Goal: Task Accomplishment & Management: Use online tool/utility

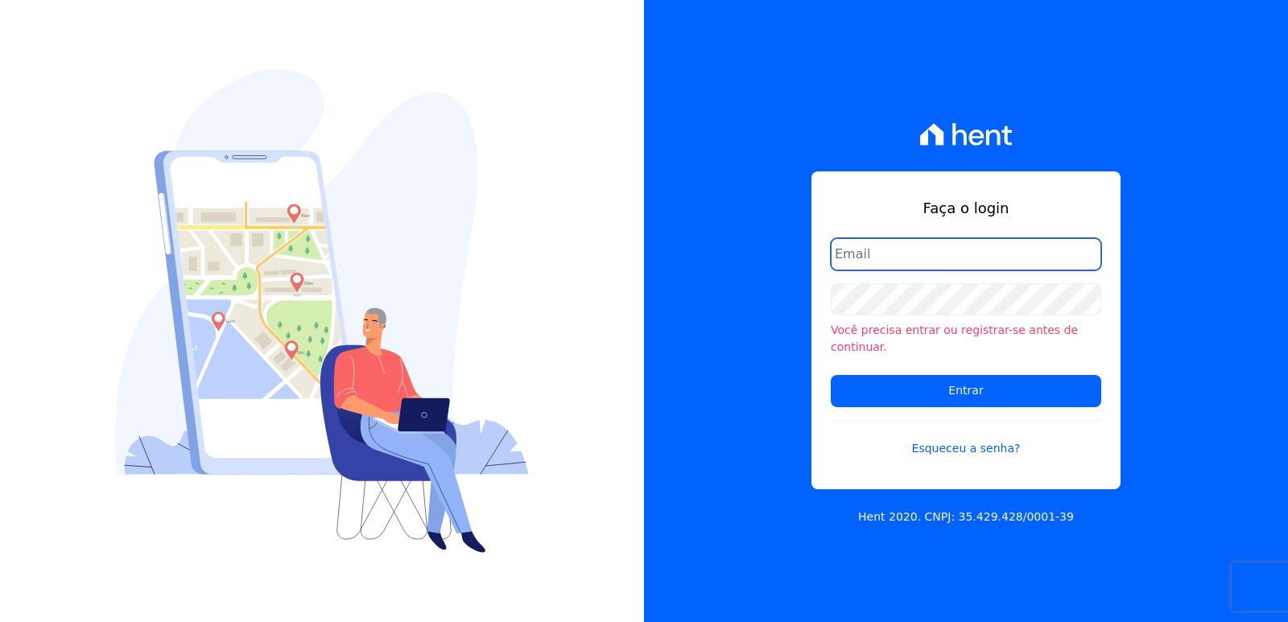
type input "administrativo3@fontanive.com.br"
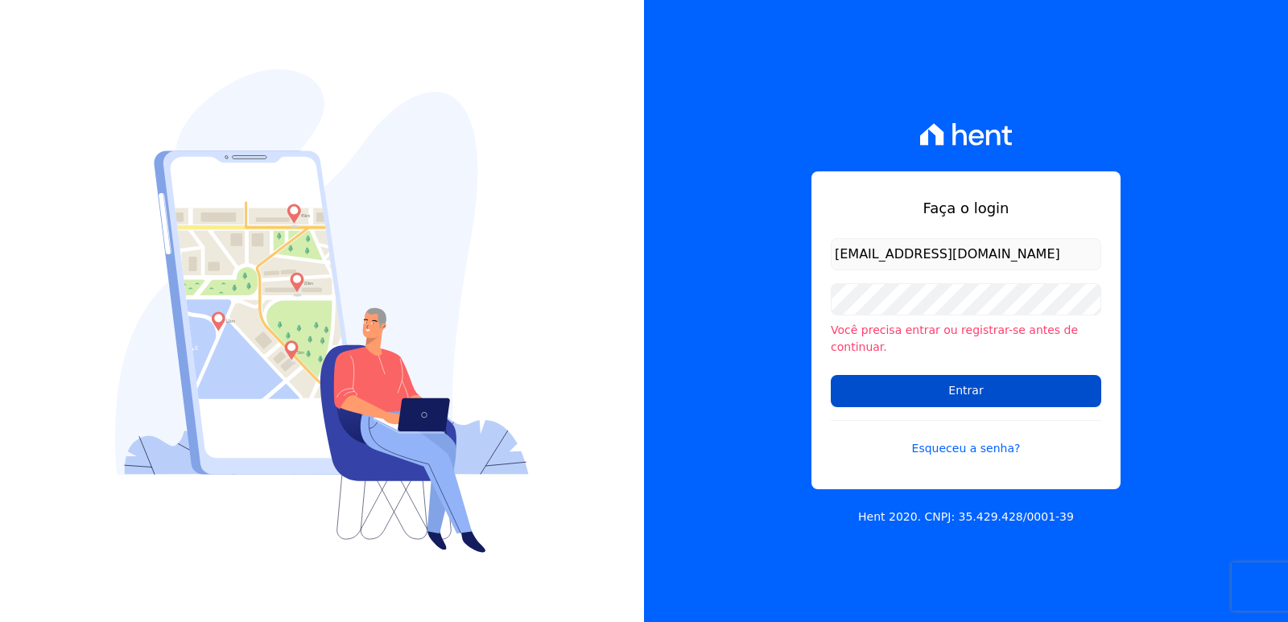
click at [879, 390] on input "Entrar" at bounding box center [966, 391] width 270 height 32
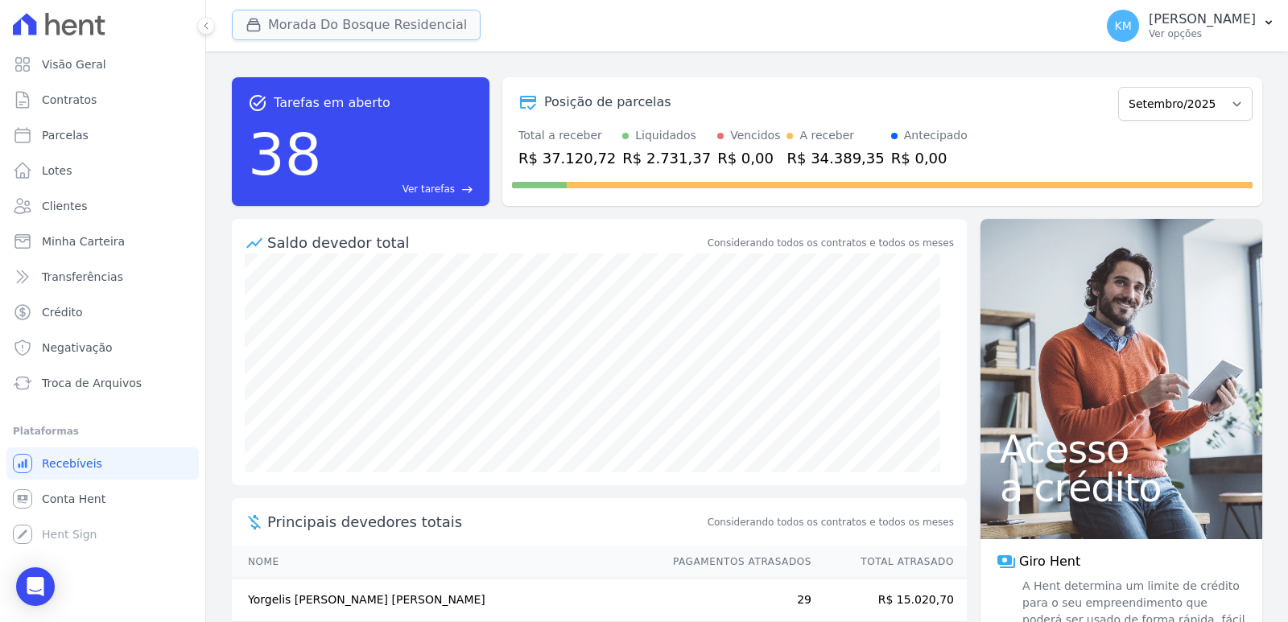
drag, startPoint x: 336, startPoint y: 16, endPoint x: 322, endPoint y: 23, distance: 15.1
click at [336, 16] on button "Morada Do Bosque Residencial" at bounding box center [356, 25] width 249 height 31
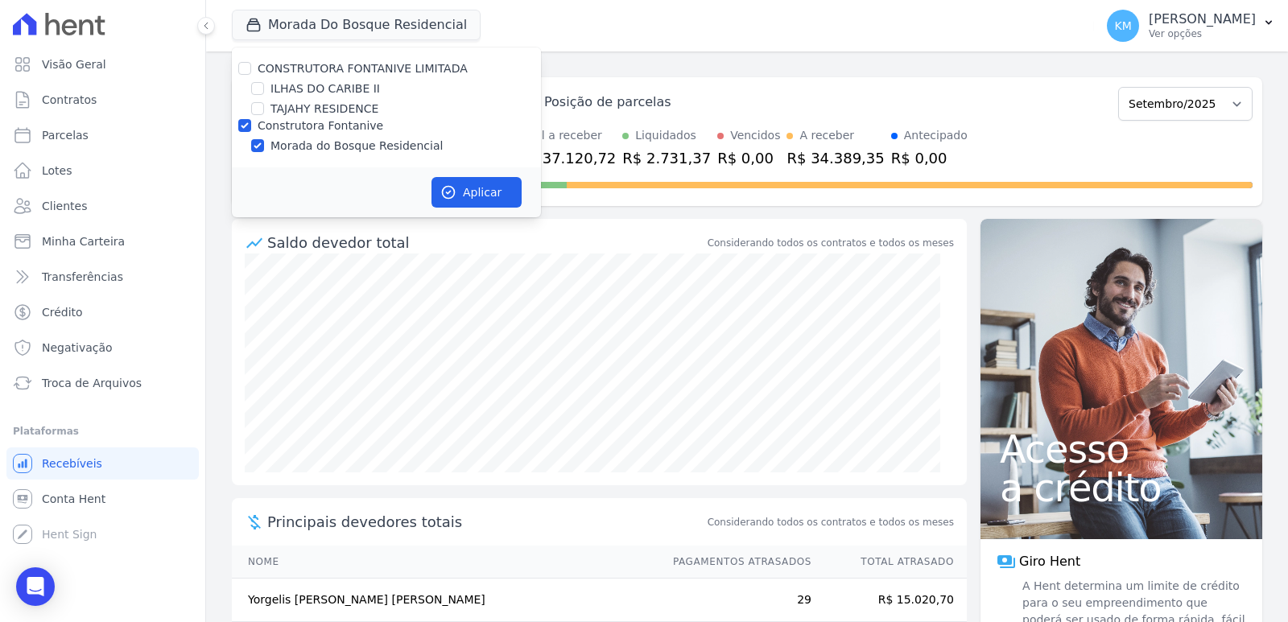
drag, startPoint x: 266, startPoint y: 79, endPoint x: 266, endPoint y: 89, distance: 10.5
click at [266, 79] on div "CONSTRUTORA FONTANIVE LIMITADA [GEOGRAPHIC_DATA] [GEOGRAPHIC_DATA] RESIDENCE Co…" at bounding box center [386, 107] width 309 height 120
click at [261, 91] on input "ILHAS DO CARIBE II" at bounding box center [257, 88] width 13 height 13
checkbox input "true"
click at [251, 122] on div "Construtora Fontanive" at bounding box center [386, 126] width 309 height 17
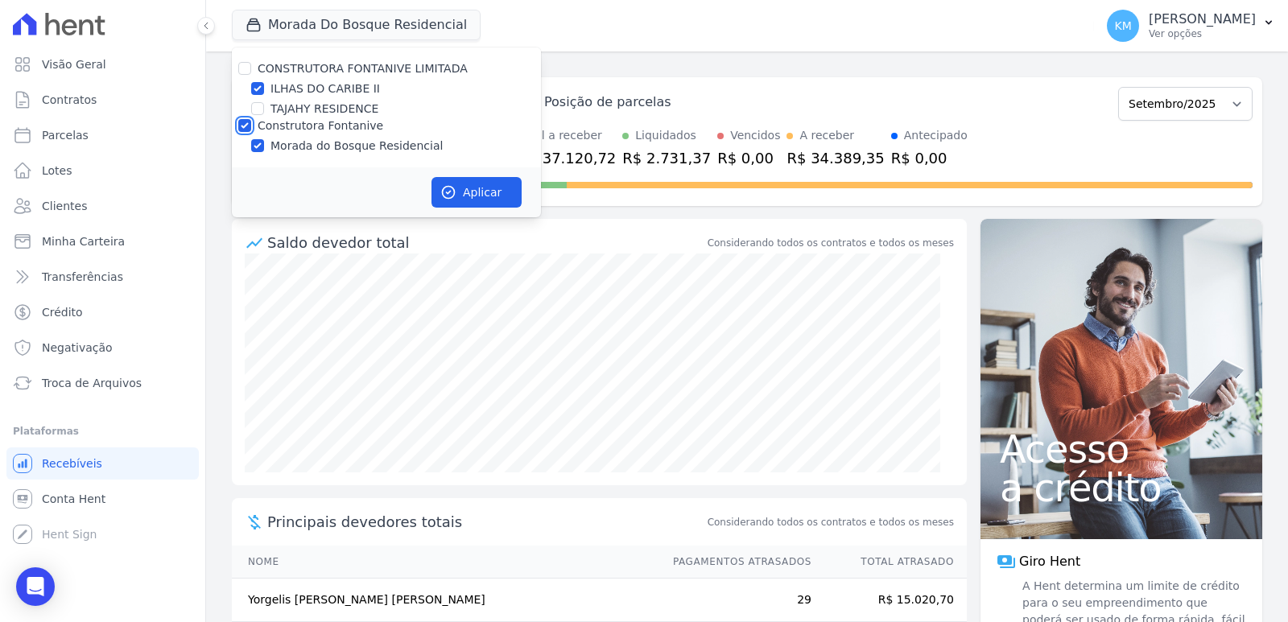
click at [247, 127] on input "Construtora Fontanive" at bounding box center [244, 125] width 13 height 13
checkbox input "false"
drag, startPoint x: 423, startPoint y: 173, endPoint x: 451, endPoint y: 188, distance: 32.1
click at [441, 184] on div "Aplicar" at bounding box center [386, 192] width 309 height 50
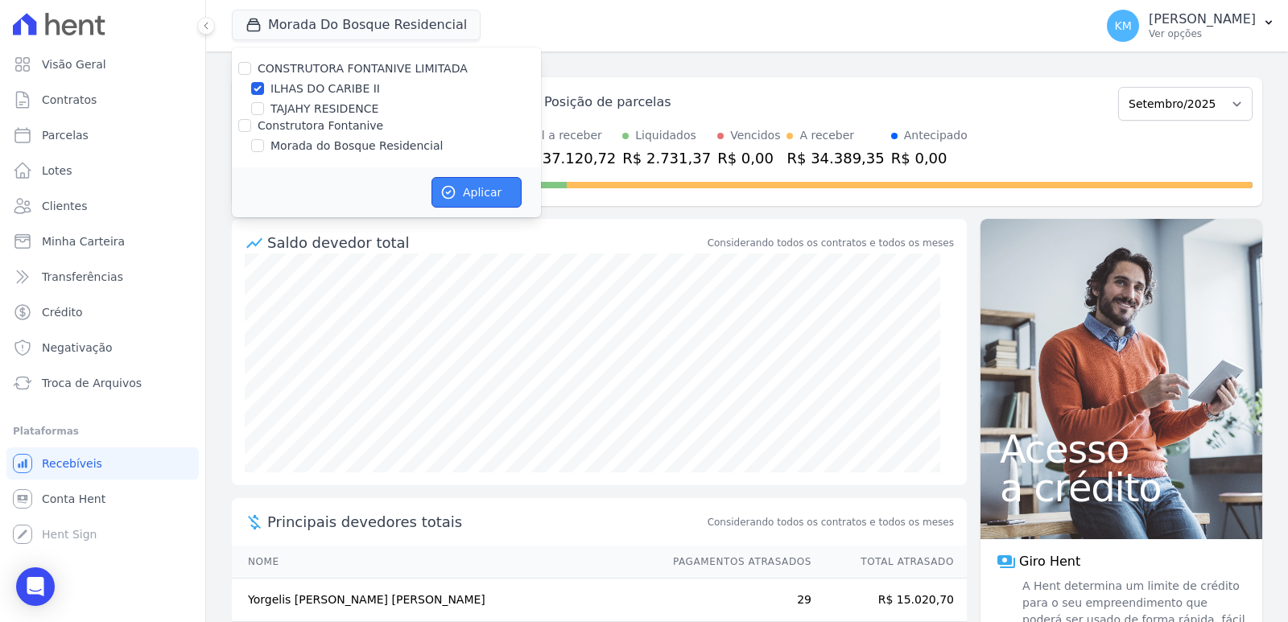
click at [451, 188] on icon "button" at bounding box center [448, 192] width 16 height 16
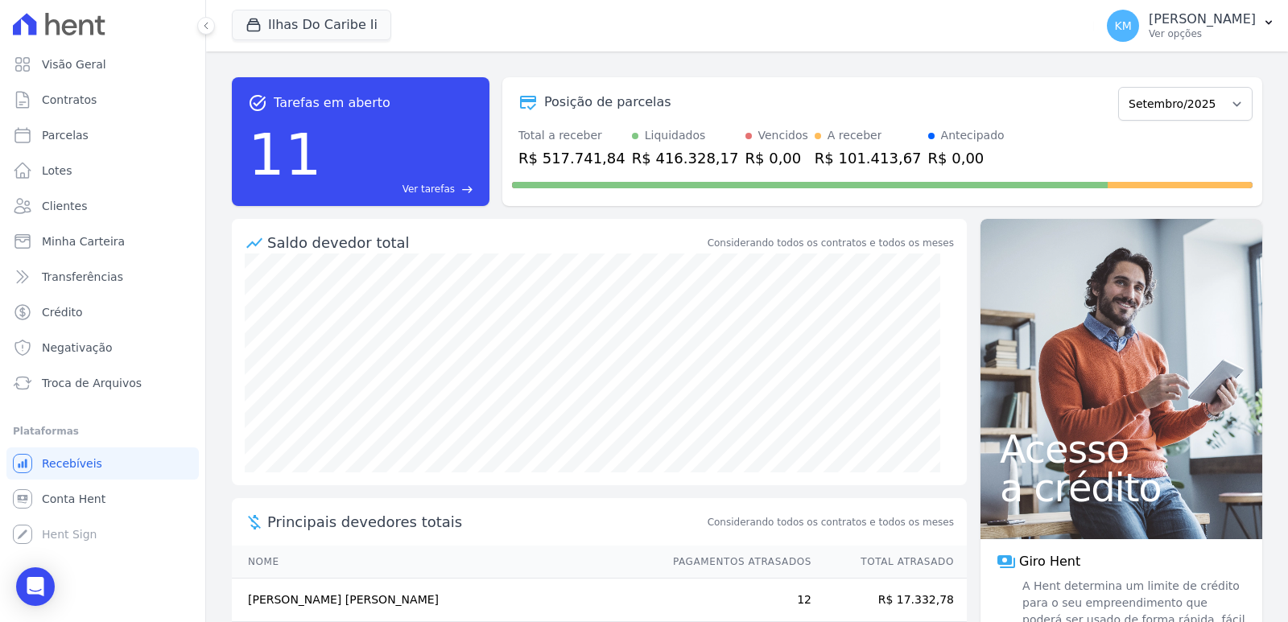
click at [80, 116] on ul "Visão Geral Contratos [GEOGRAPHIC_DATA] Lotes Clientes Minha Carteira Transferê…" at bounding box center [102, 223] width 192 height 351
click at [76, 97] on span "Contratos" at bounding box center [69, 100] width 55 height 16
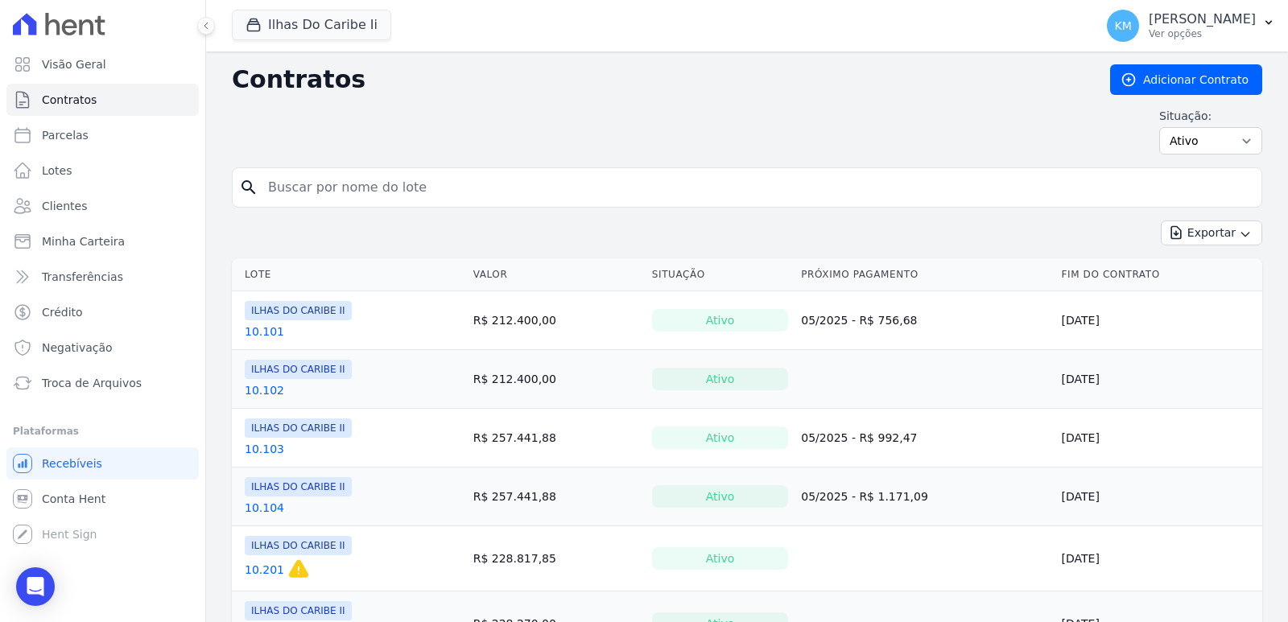
click at [310, 182] on input "search" at bounding box center [756, 187] width 997 height 32
type input "4.304"
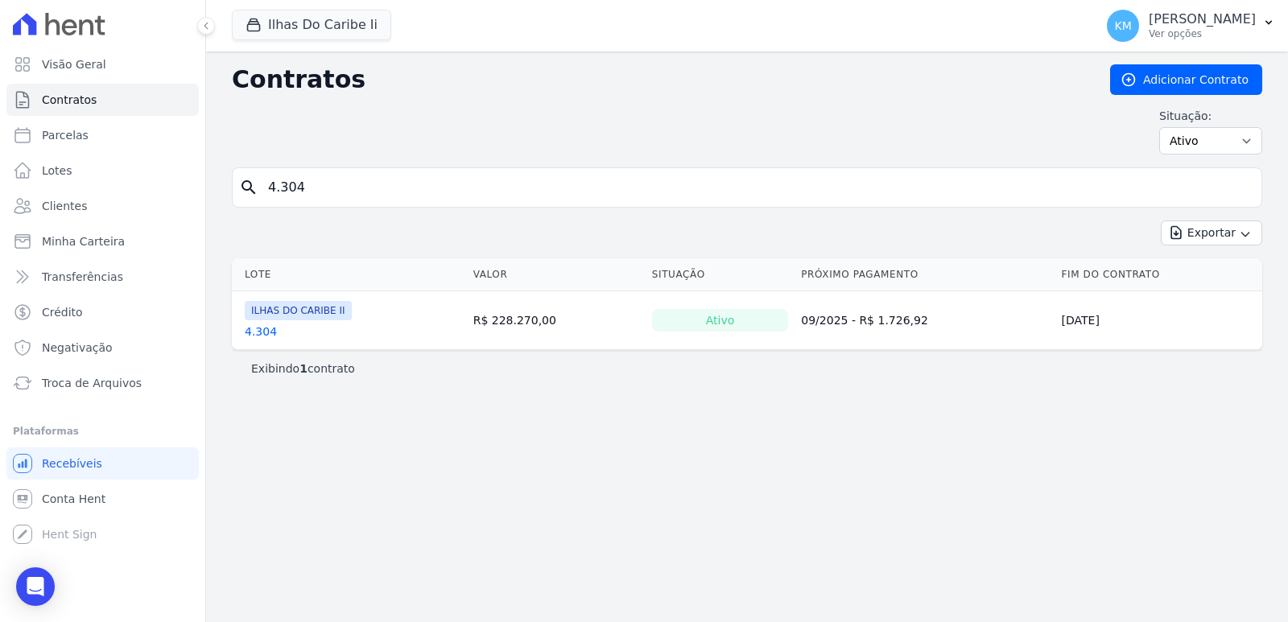
click at [254, 324] on link "4.304" at bounding box center [261, 332] width 32 height 16
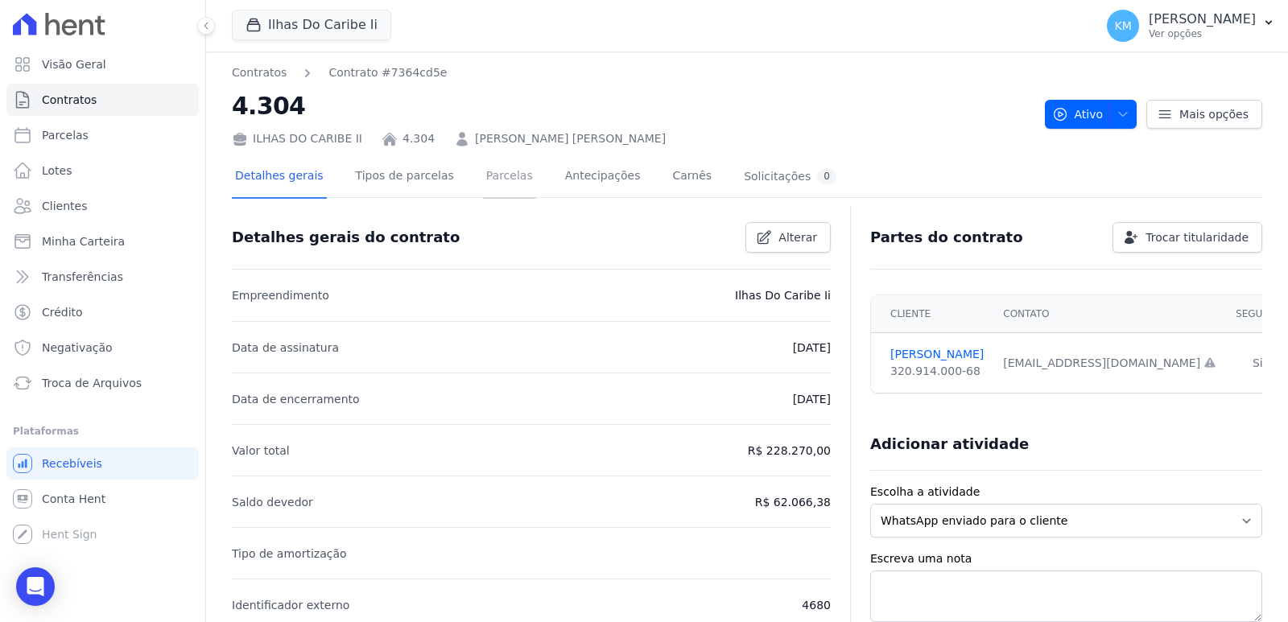
click at [489, 175] on link "Parcelas" at bounding box center [509, 177] width 53 height 43
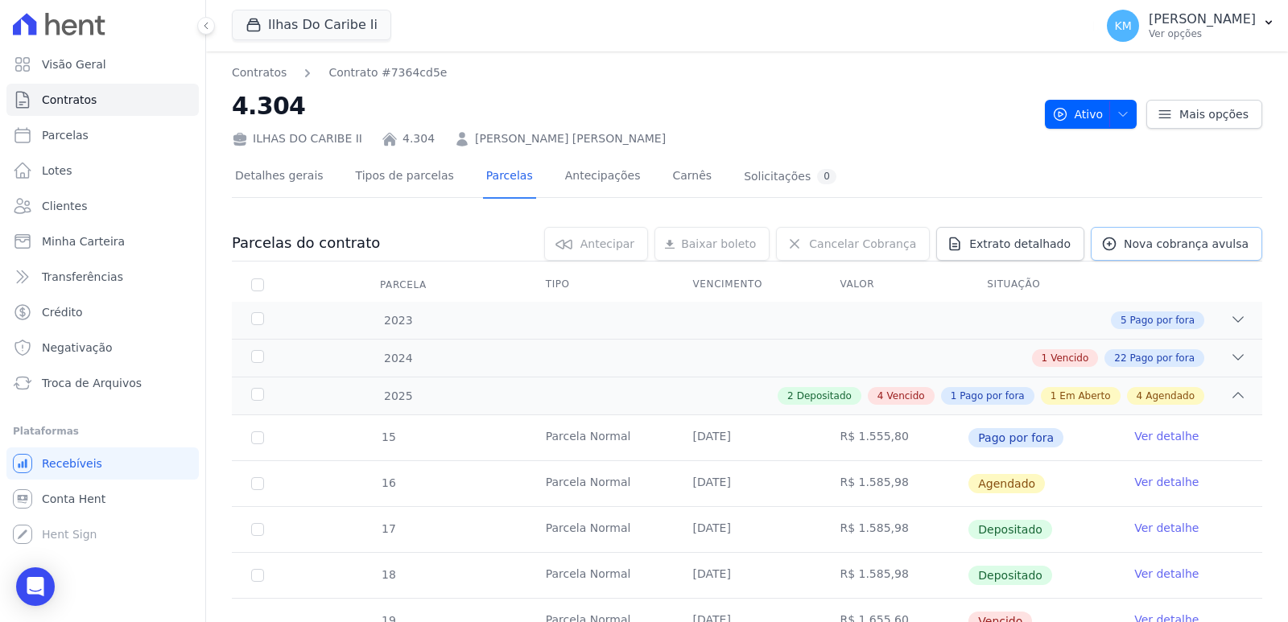
click at [1145, 253] on link "Nova cobrança avulsa" at bounding box center [1176, 244] width 171 height 34
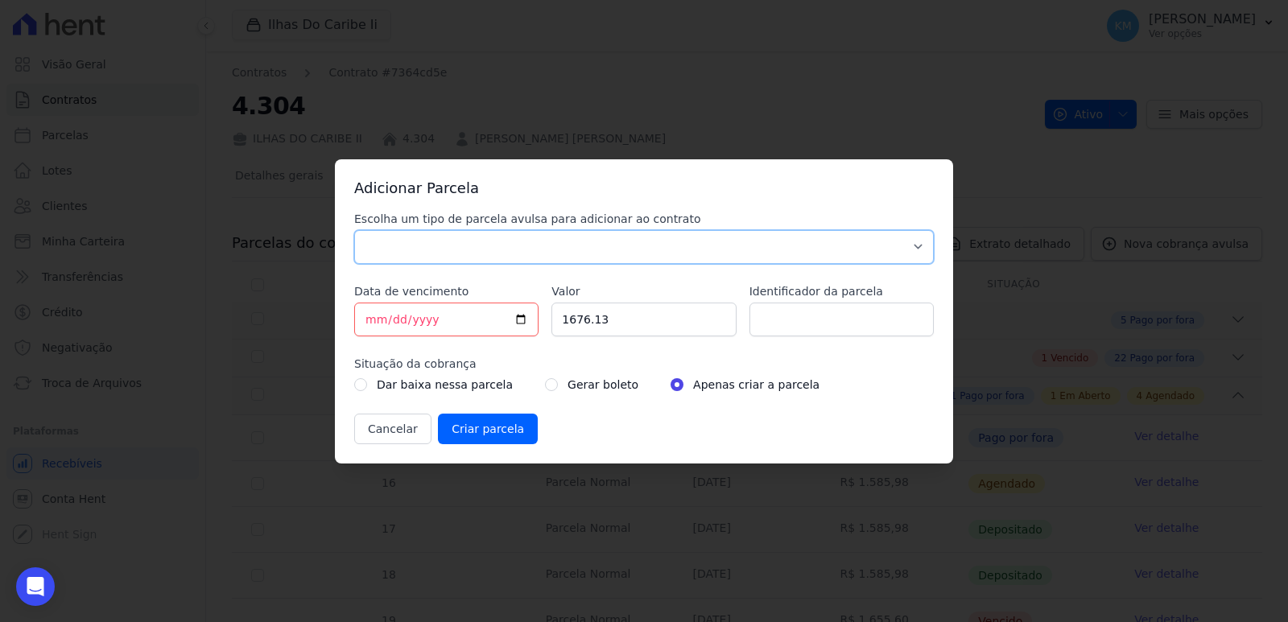
drag, startPoint x: 420, startPoint y: 236, endPoint x: 424, endPoint y: 246, distance: 11.2
click at [420, 239] on select "Parcela Normal Sinal Caução Intercalada Chaves Pré Chaves Pós Chaves Taxas Quit…" at bounding box center [644, 247] width 580 height 34
select select "settling"
click at [354, 230] on select "Parcela Normal Sinal Caução Intercalada Chaves Pré Chaves Pós Chaves Taxas Quit…" at bounding box center [644, 247] width 580 height 34
click at [371, 324] on input "[DATE]" at bounding box center [446, 320] width 184 height 34
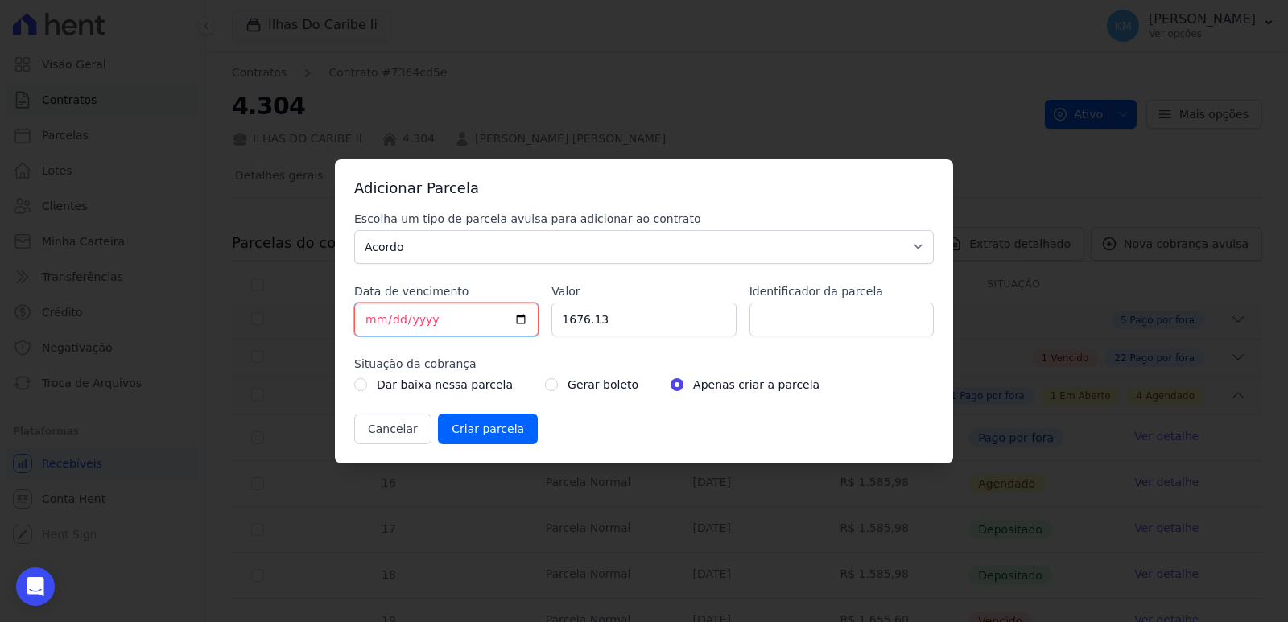
type input "[DATE]"
type input "0205-09-10"
type input "[DATE]"
drag, startPoint x: 629, startPoint y: 324, endPoint x: 558, endPoint y: 335, distance: 71.6
click at [558, 335] on input "1676.13" at bounding box center [643, 320] width 184 height 34
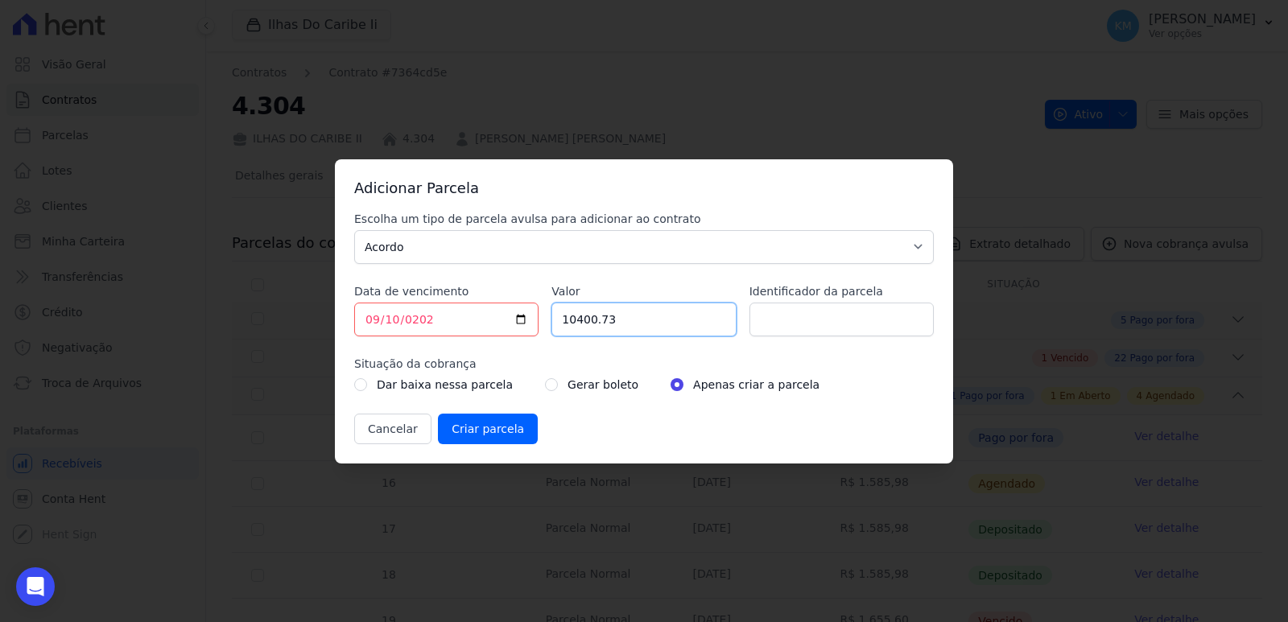
type input "10400.73"
click at [831, 328] on input "Identificador da parcela" at bounding box center [841, 320] width 184 height 34
type input "04304001ATO"
click at [545, 390] on div "Gerar boleto" at bounding box center [591, 384] width 93 height 19
click at [545, 389] on input "radio" at bounding box center [551, 384] width 13 height 13
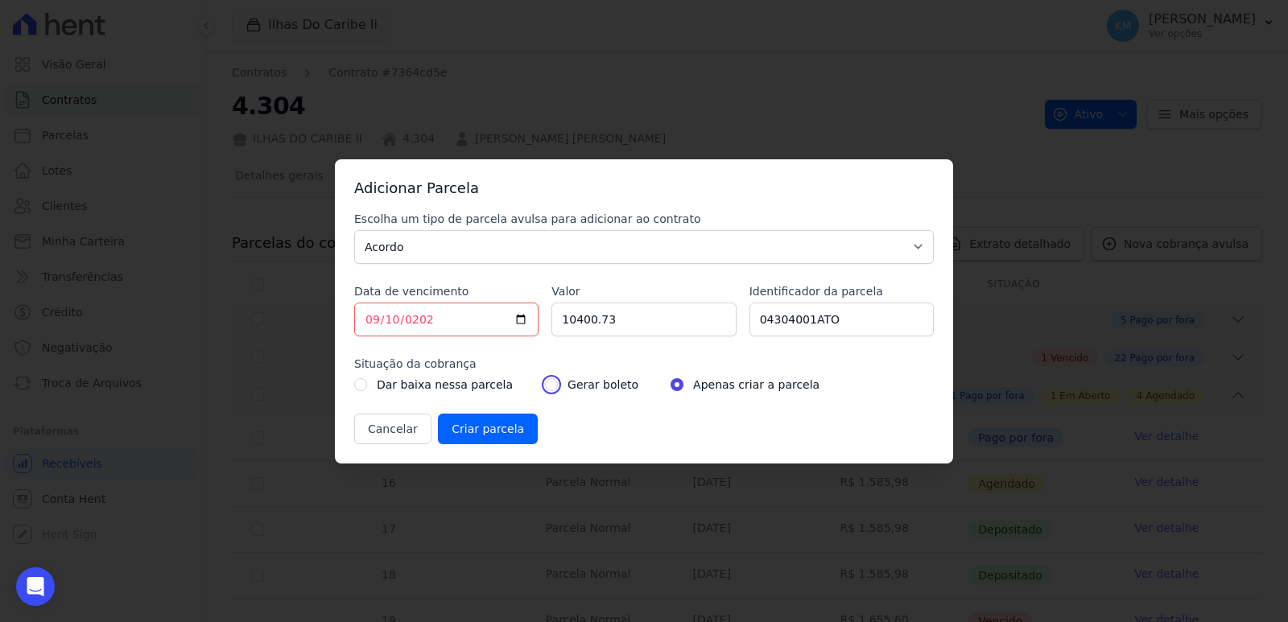
radio input "true"
click at [452, 435] on input "Criar parcela" at bounding box center [488, 429] width 100 height 31
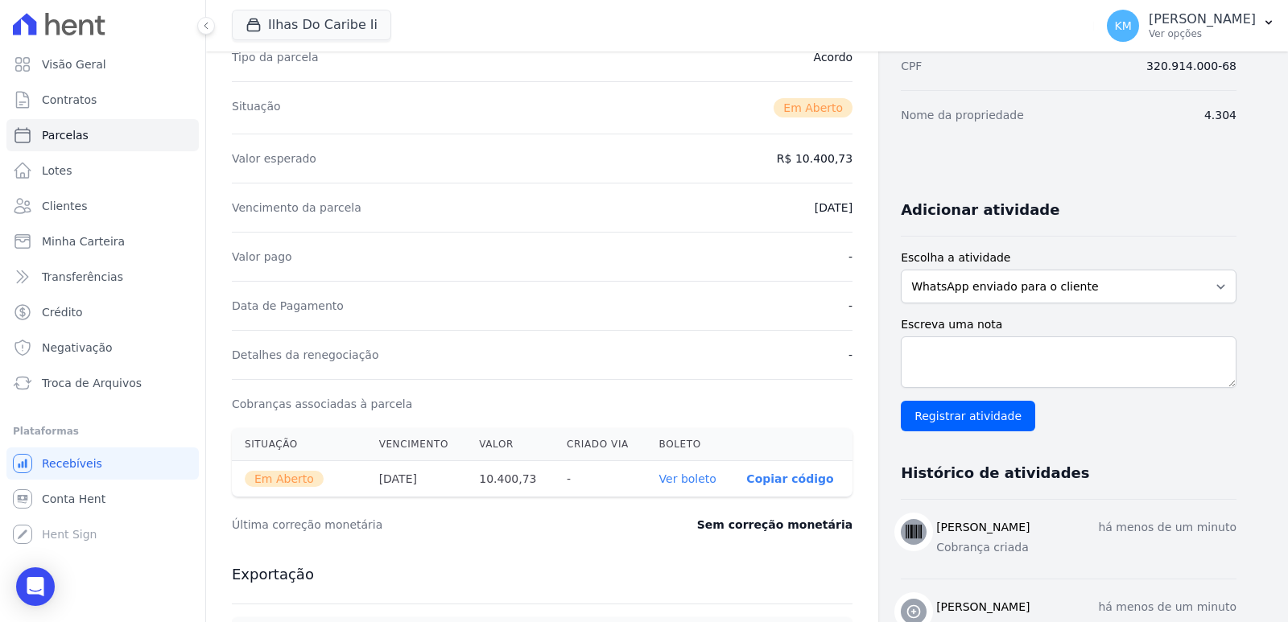
scroll to position [322, 0]
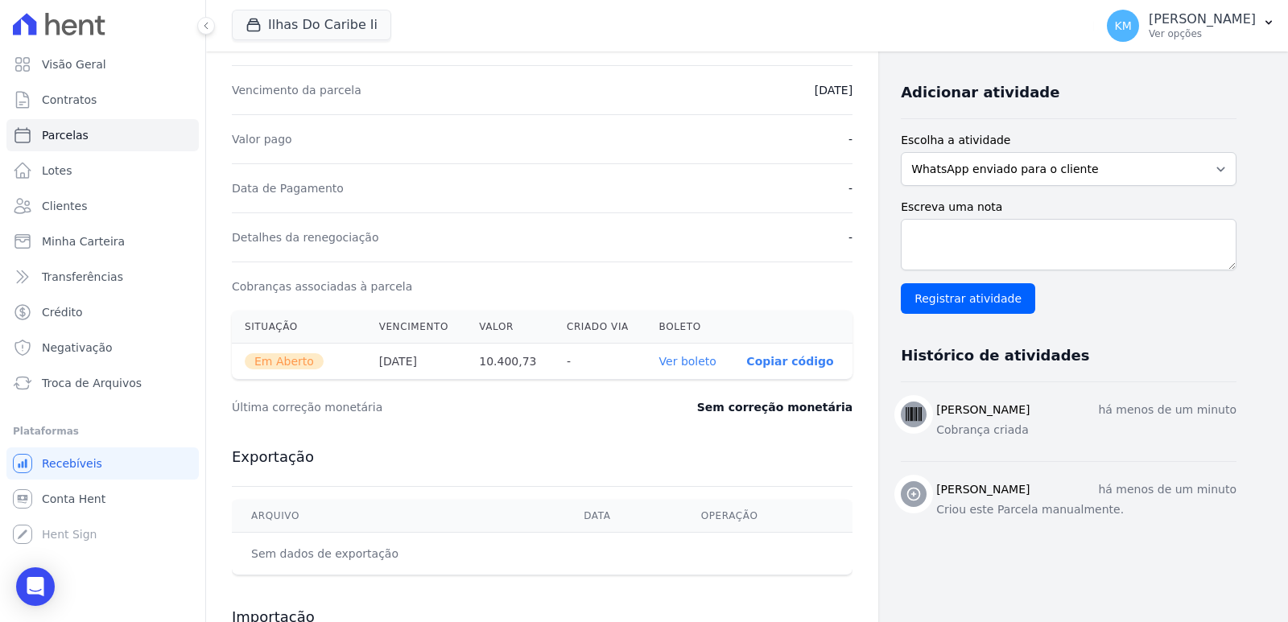
click at [698, 362] on link "Ver boleto" at bounding box center [687, 361] width 57 height 13
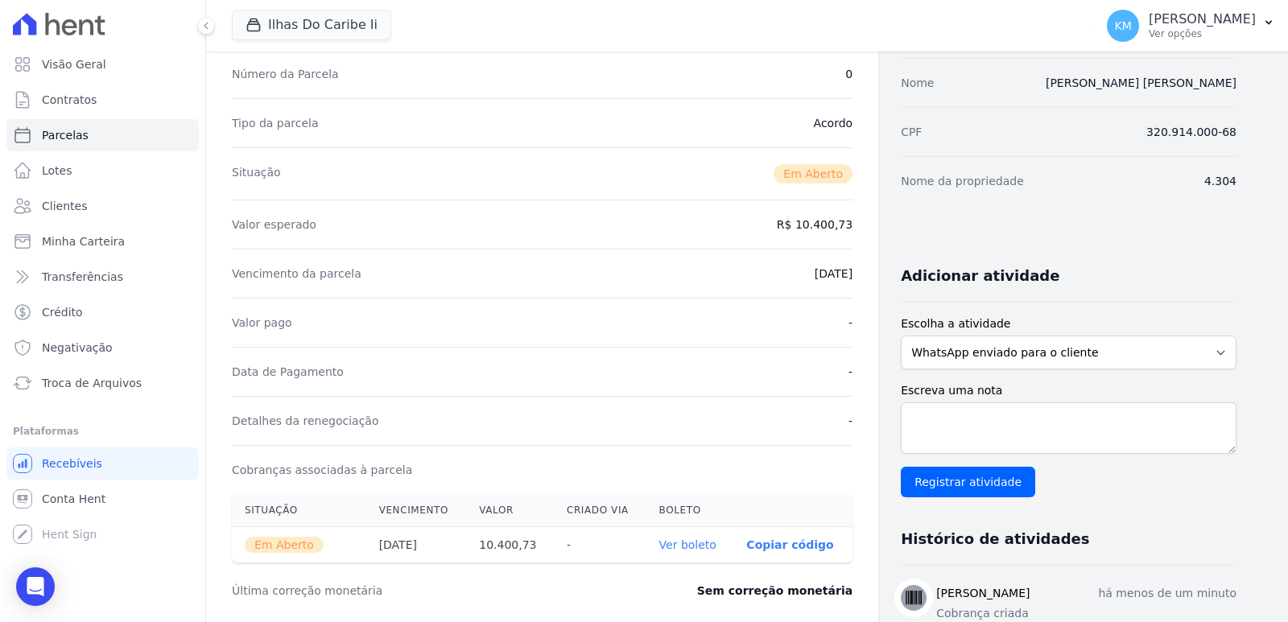
scroll to position [0, 0]
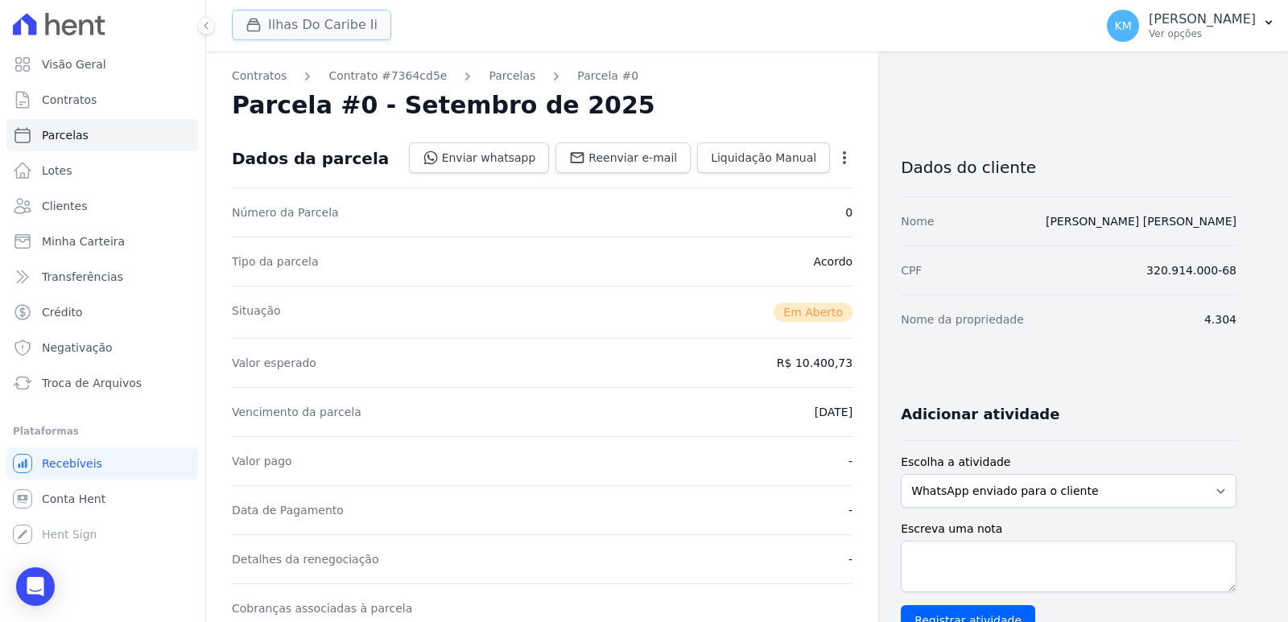
drag, startPoint x: 237, startPoint y: 31, endPoint x: 262, endPoint y: 27, distance: 26.0
click at [245, 28] on button "Ilhas Do Caribe Ii" at bounding box center [311, 25] width 159 height 31
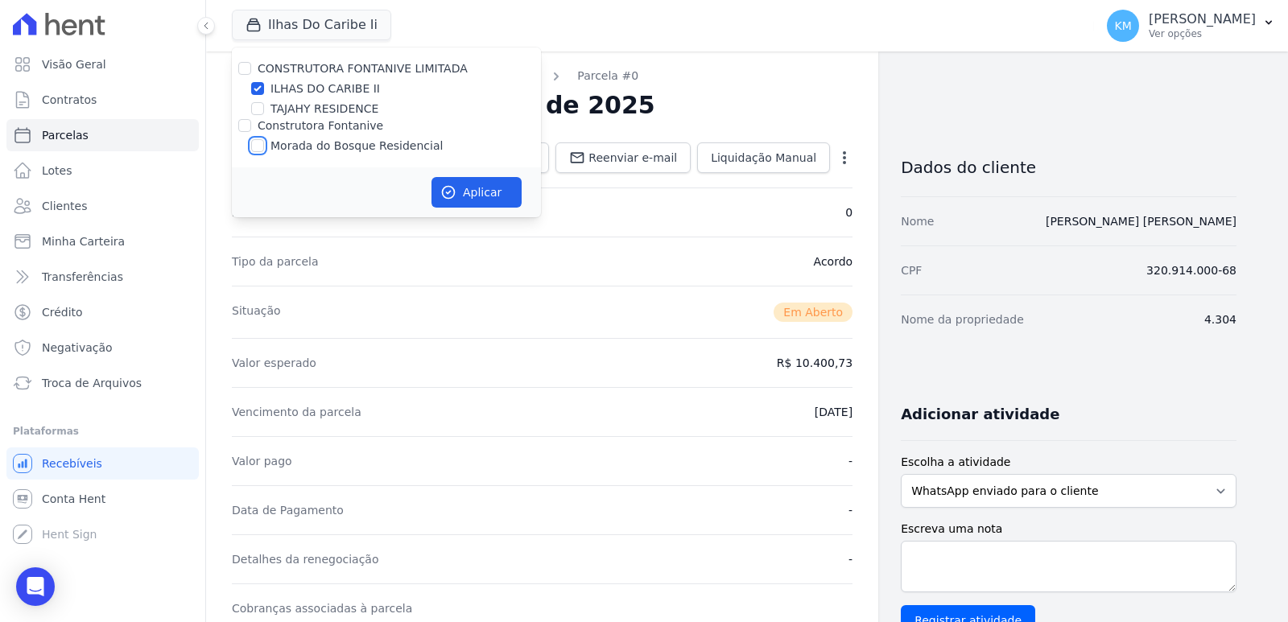
click at [258, 144] on input "Morada do Bosque Residencial" at bounding box center [257, 145] width 13 height 13
checkbox input "true"
drag, startPoint x: 255, startPoint y: 72, endPoint x: 253, endPoint y: 89, distance: 17.1
click at [255, 79] on div "CONSTRUTORA FONTANIVE LIMITADA [GEOGRAPHIC_DATA] [GEOGRAPHIC_DATA] RESIDENCE Co…" at bounding box center [386, 107] width 309 height 120
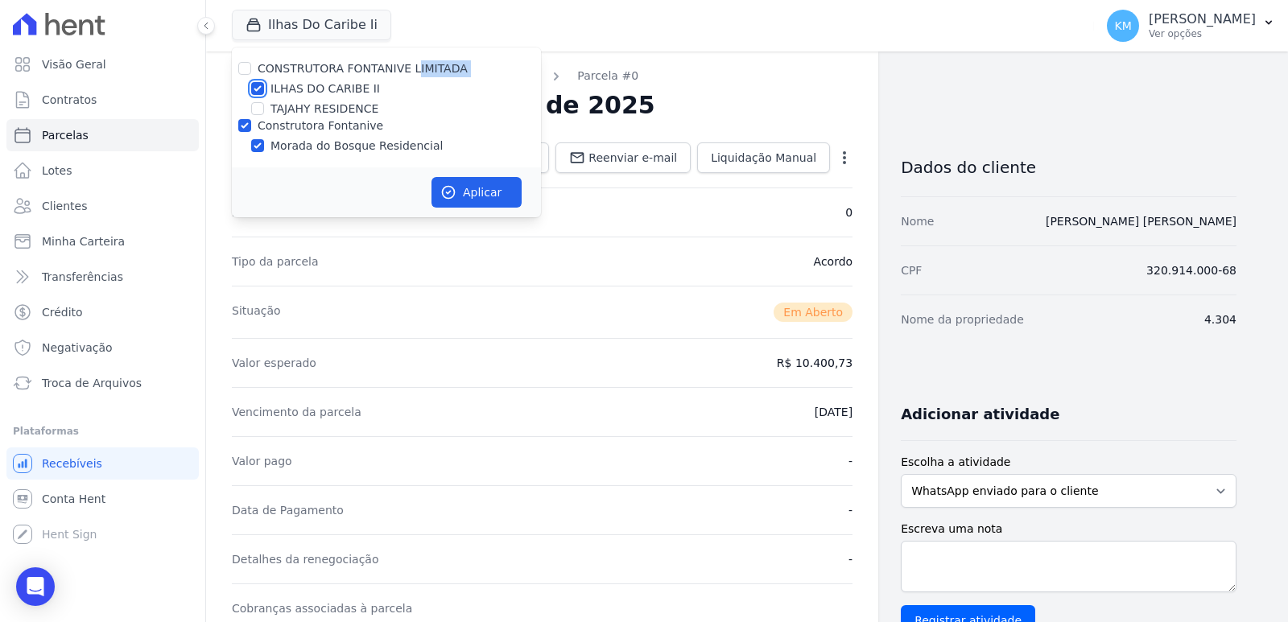
click at [253, 89] on input "ILHAS DO CARIBE II" at bounding box center [257, 88] width 13 height 13
checkbox input "false"
click at [493, 191] on button "Aplicar" at bounding box center [476, 192] width 90 height 31
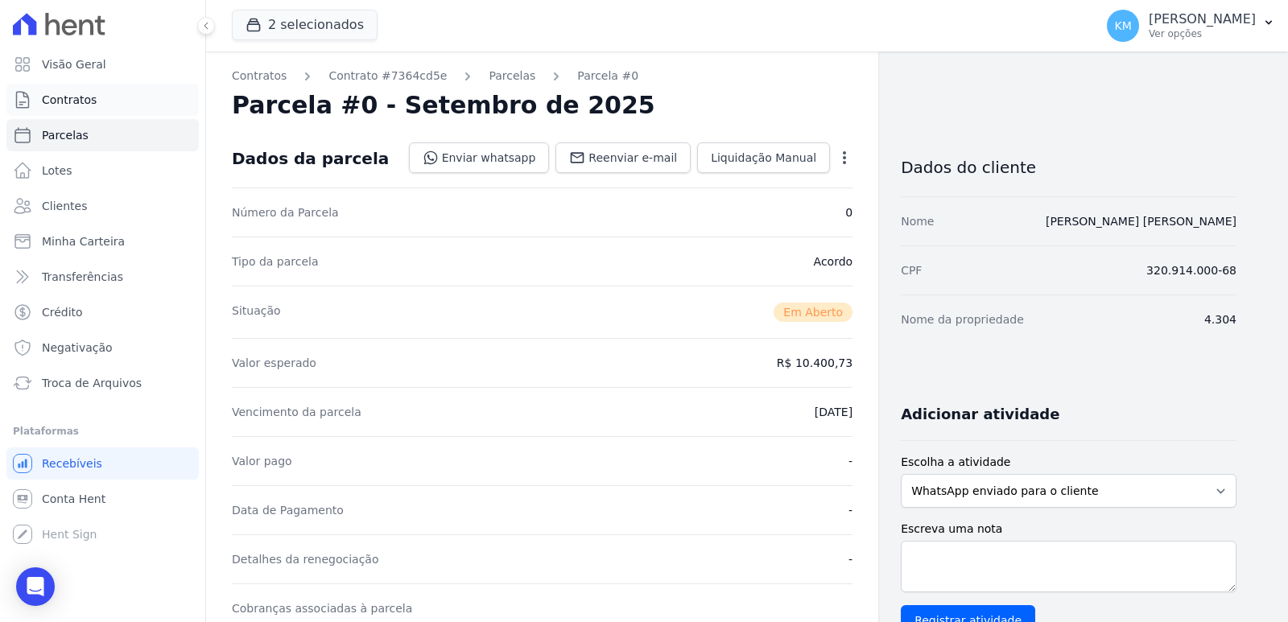
click at [85, 100] on span "Contratos" at bounding box center [69, 100] width 55 height 16
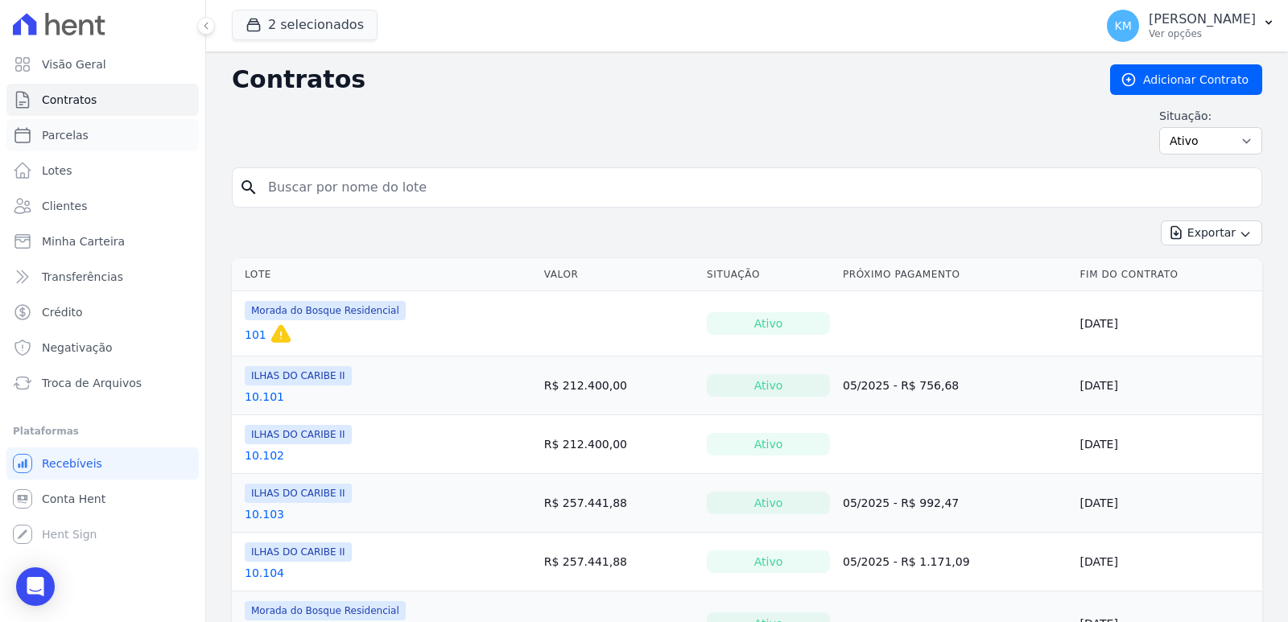
click at [94, 138] on link "Parcelas" at bounding box center [102, 135] width 192 height 32
select select
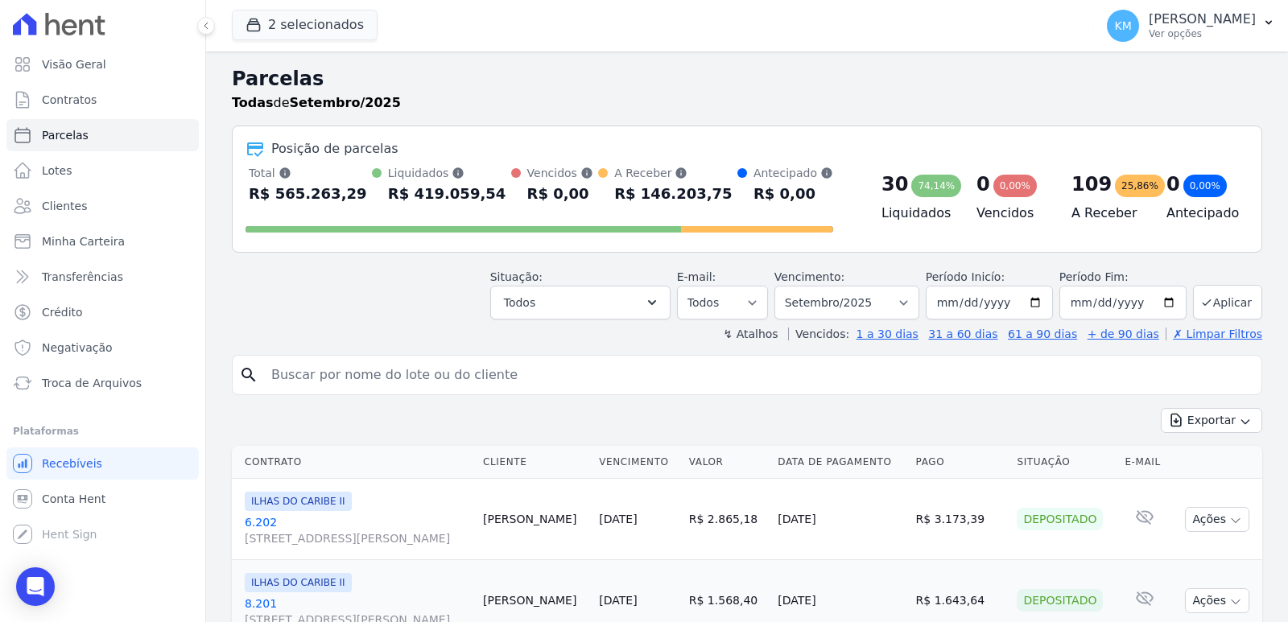
click at [295, 372] on input "search" at bounding box center [758, 375] width 993 height 32
paste input "[PERSON_NAME]"
type input "[PERSON_NAME]"
select select
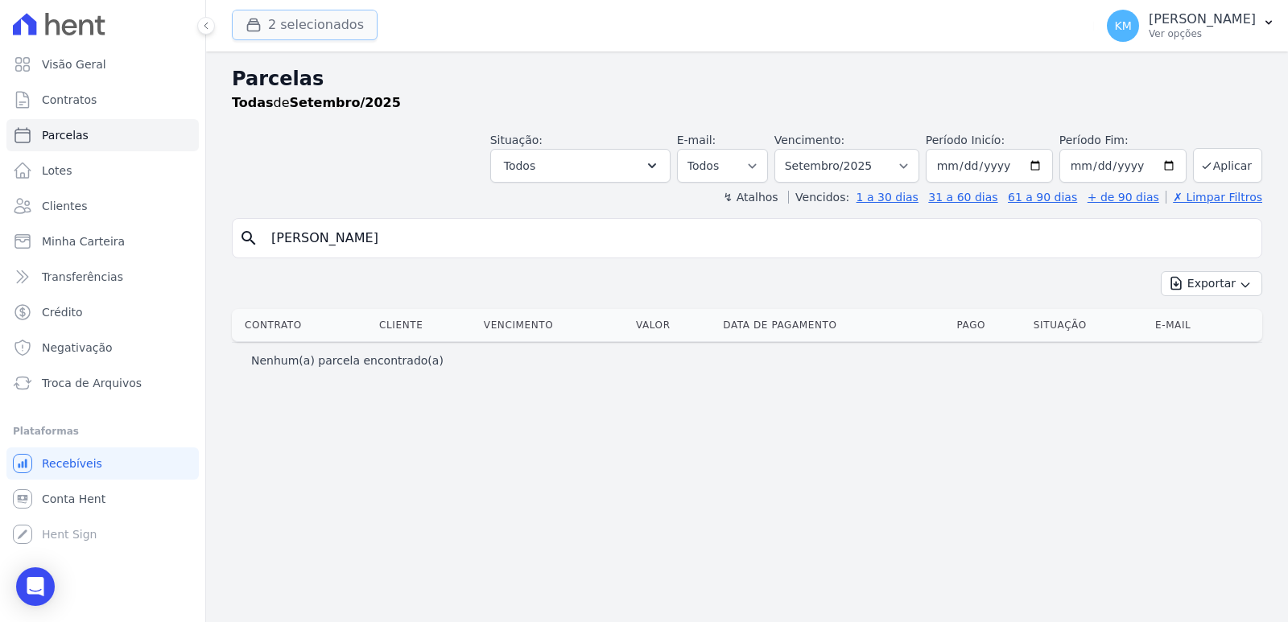
click at [277, 10] on button "2 selecionados" at bounding box center [305, 25] width 146 height 31
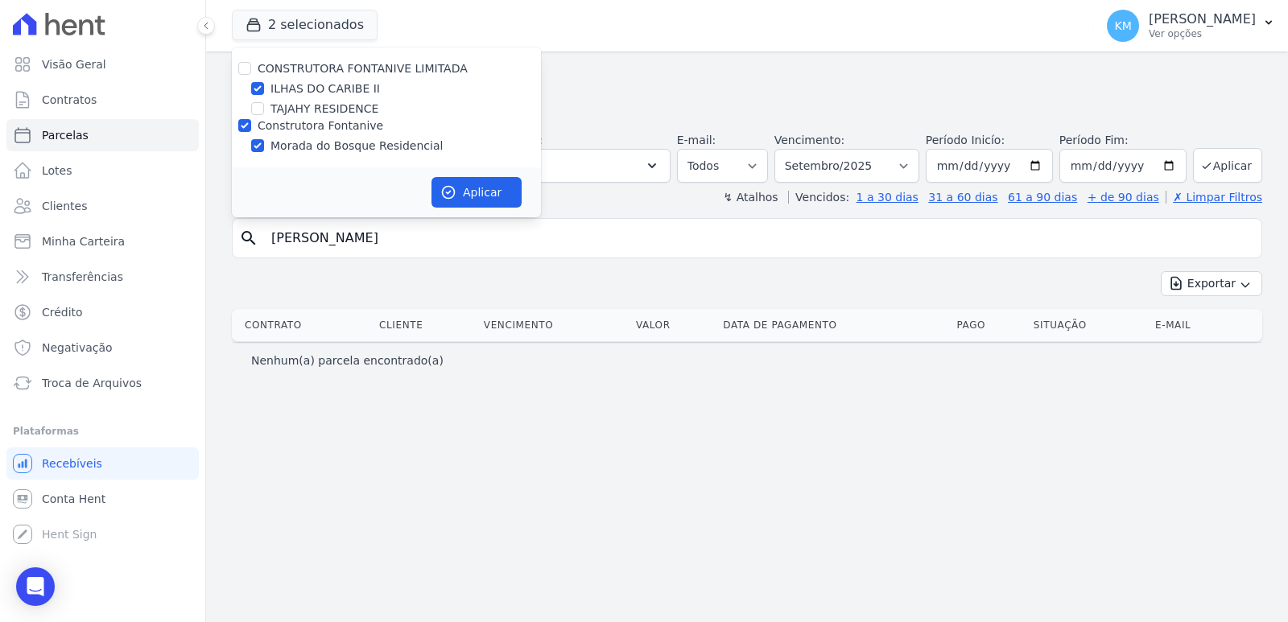
click at [638, 68] on h2 "Parcelas" at bounding box center [747, 78] width 1030 height 29
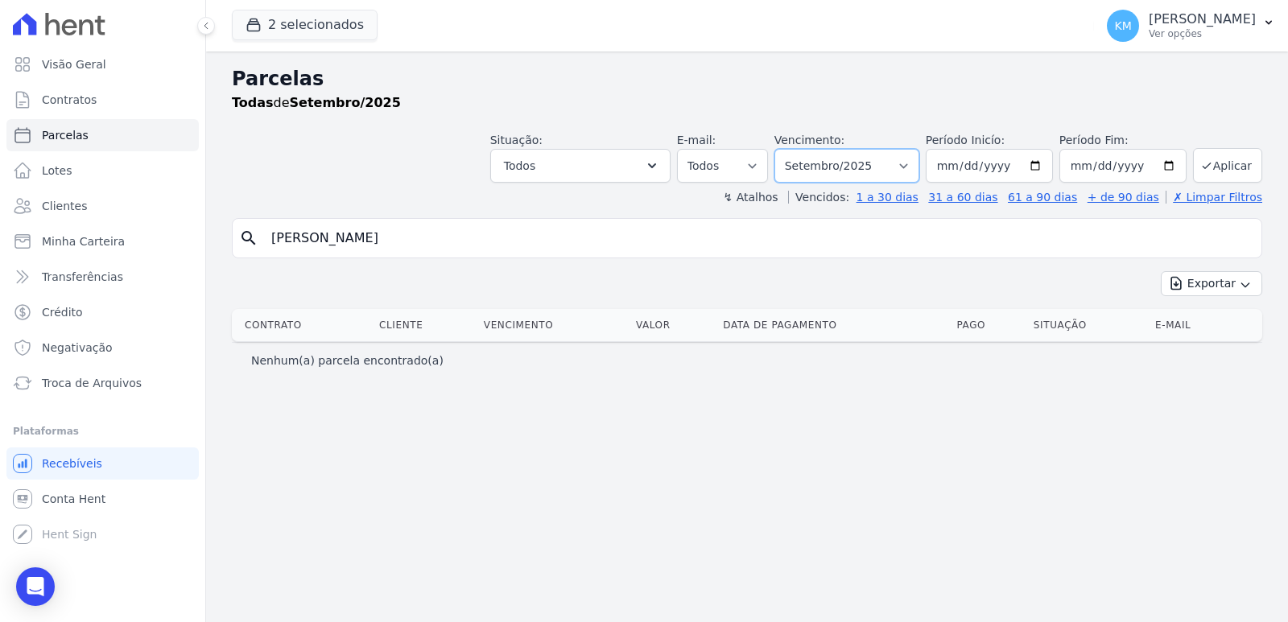
click at [863, 155] on select "[GEOGRAPHIC_DATA] por período ──────── Todos os meses Agosto/2022 Setembro/2022…" at bounding box center [846, 166] width 145 height 34
select select "08/2025"
click at [797, 149] on select "[GEOGRAPHIC_DATA] por período ──────── Todos os meses Agosto/2022 Setembro/2022…" at bounding box center [846, 166] width 145 height 34
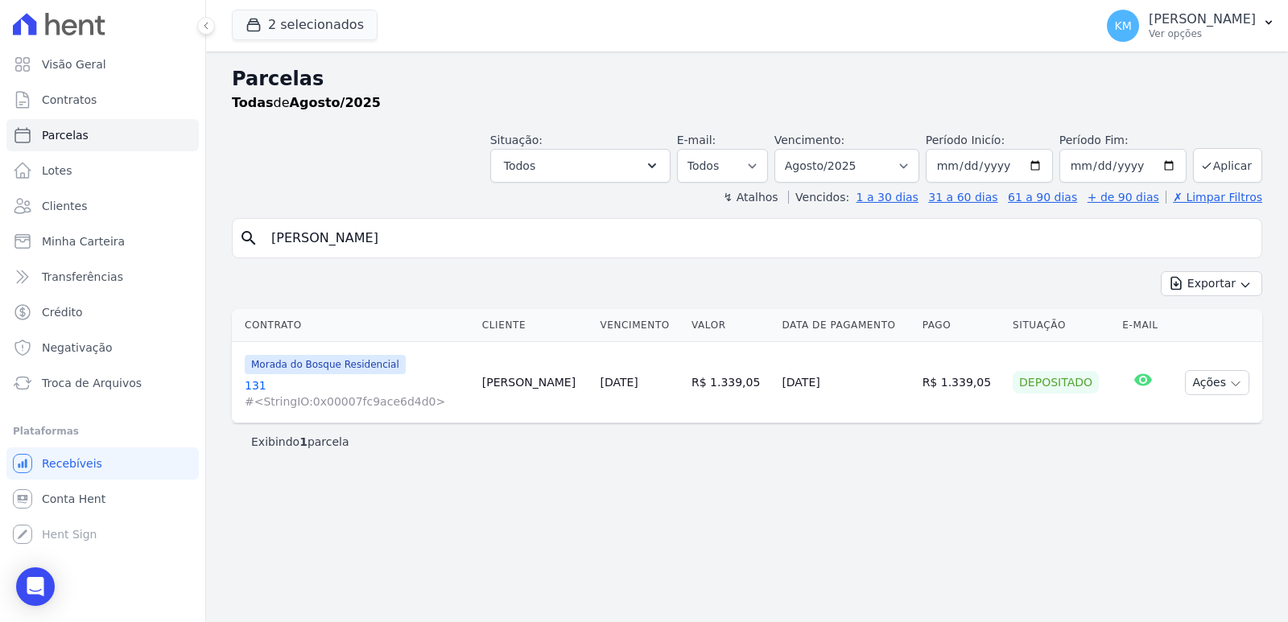
select select
